Goal: Find specific page/section: Find specific page/section

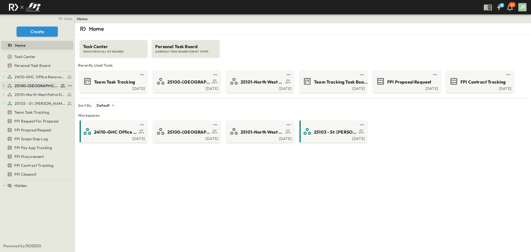
click at [35, 85] on span "25100-[GEOGRAPHIC_DATA]" at bounding box center [37, 86] width 44 height 6
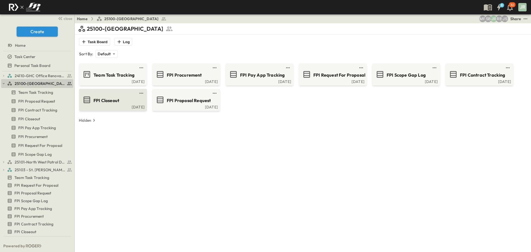
click at [122, 102] on div "FPI Closeout" at bounding box center [117, 99] width 49 height 7
